Goal: Task Accomplishment & Management: Manage account settings

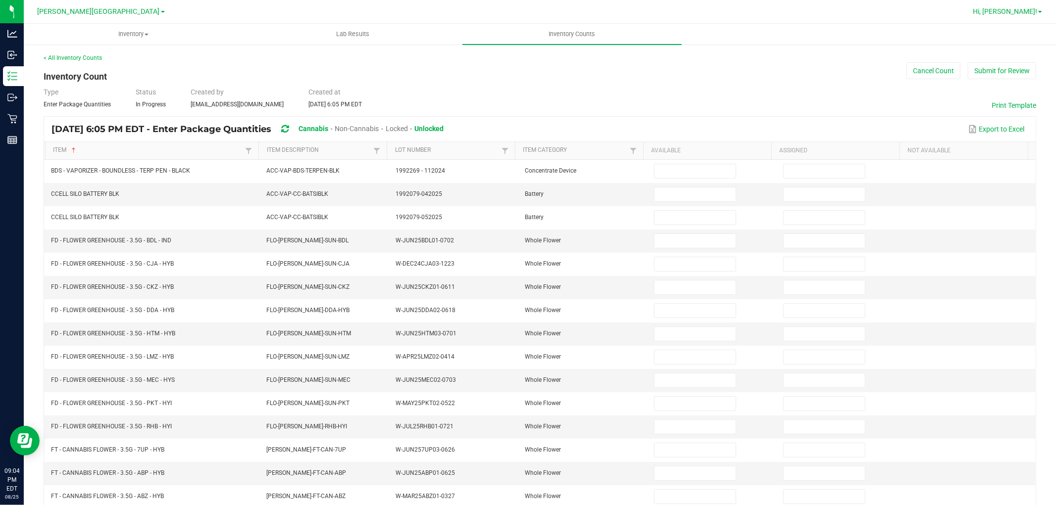
click at [1015, 8] on span "Hi, Nicole!" at bounding box center [1005, 11] width 64 height 8
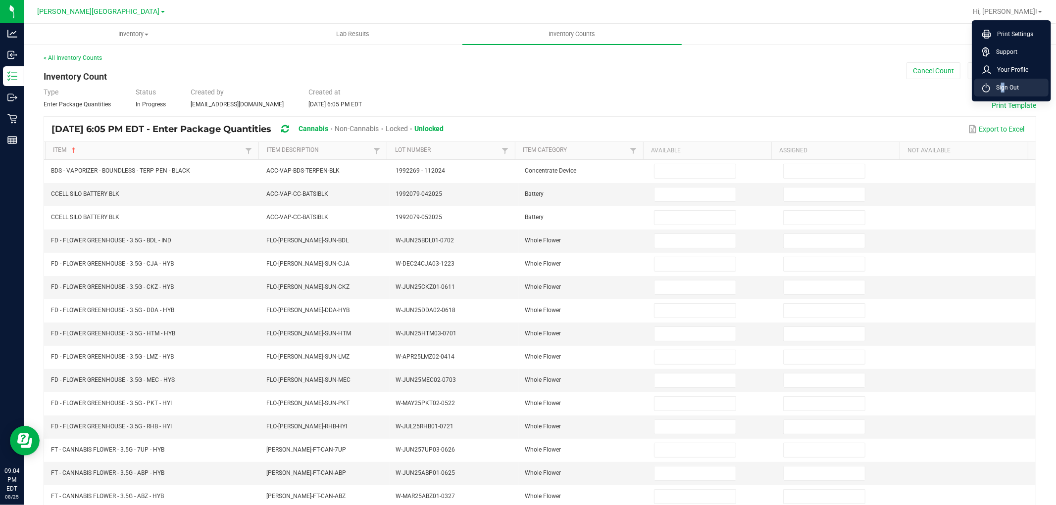
click at [1000, 85] on span "Sign Out" at bounding box center [1004, 88] width 29 height 10
